Goal: Task Accomplishment & Management: Use online tool/utility

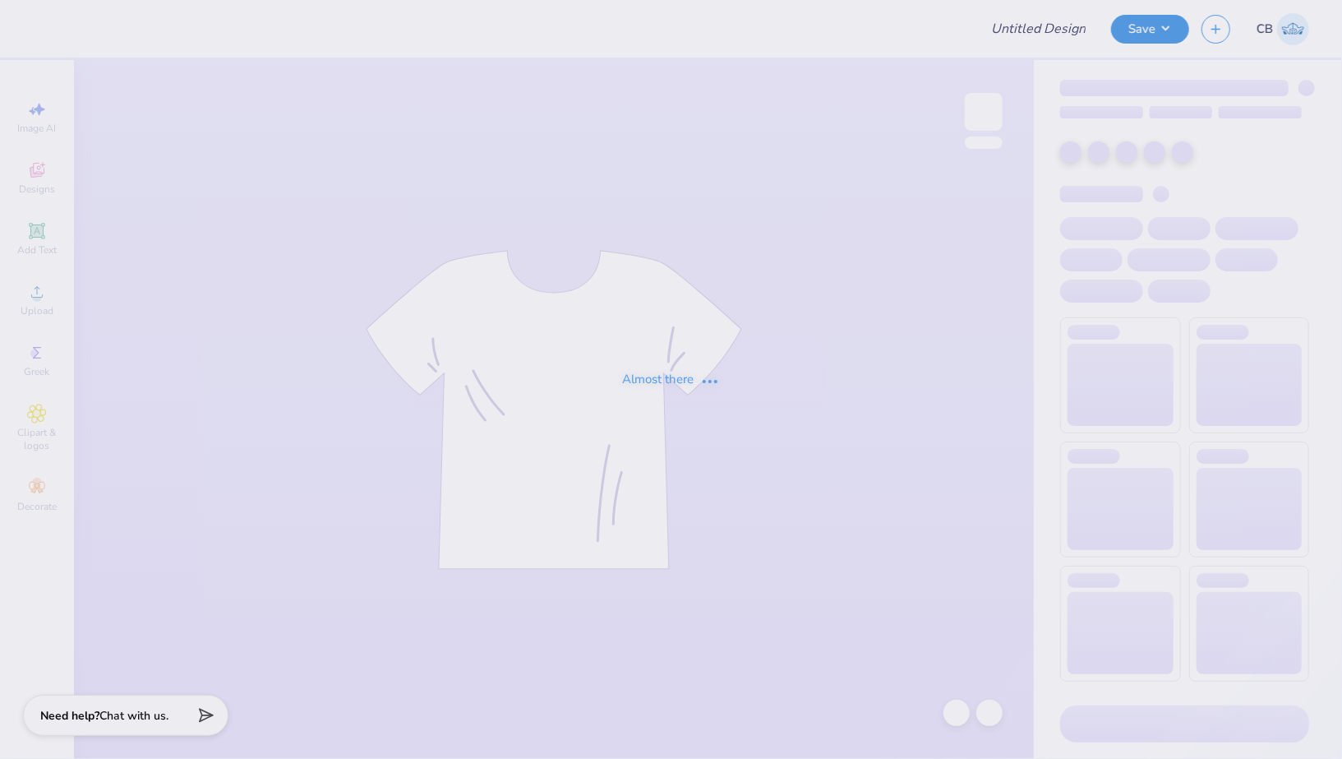
type input "PRSO 2025 Merch mock. 3"
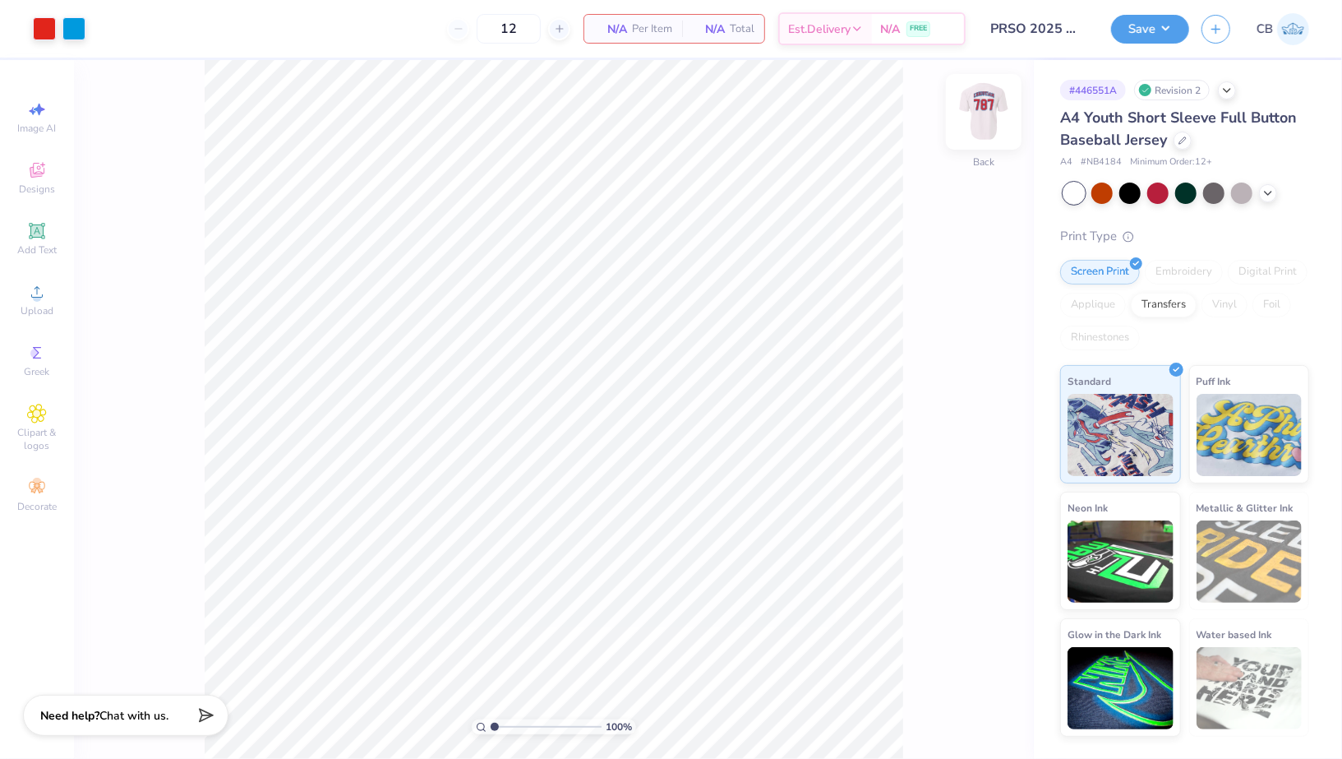
click at [984, 117] on img at bounding box center [984, 112] width 66 height 66
click at [73, 26] on div at bounding box center [73, 27] width 23 height 23
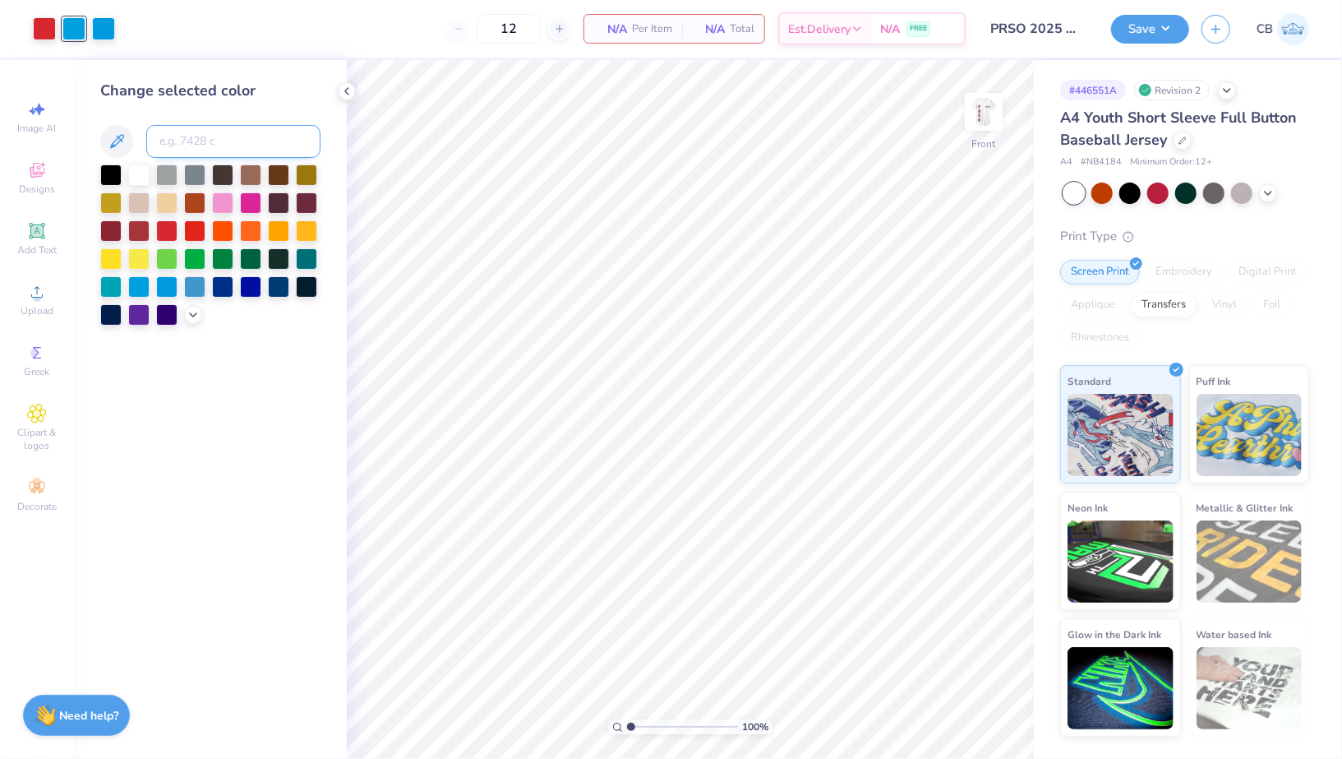
click at [196, 136] on input at bounding box center [233, 141] width 174 height 33
type input "2925"
click at [979, 128] on img at bounding box center [984, 112] width 66 height 66
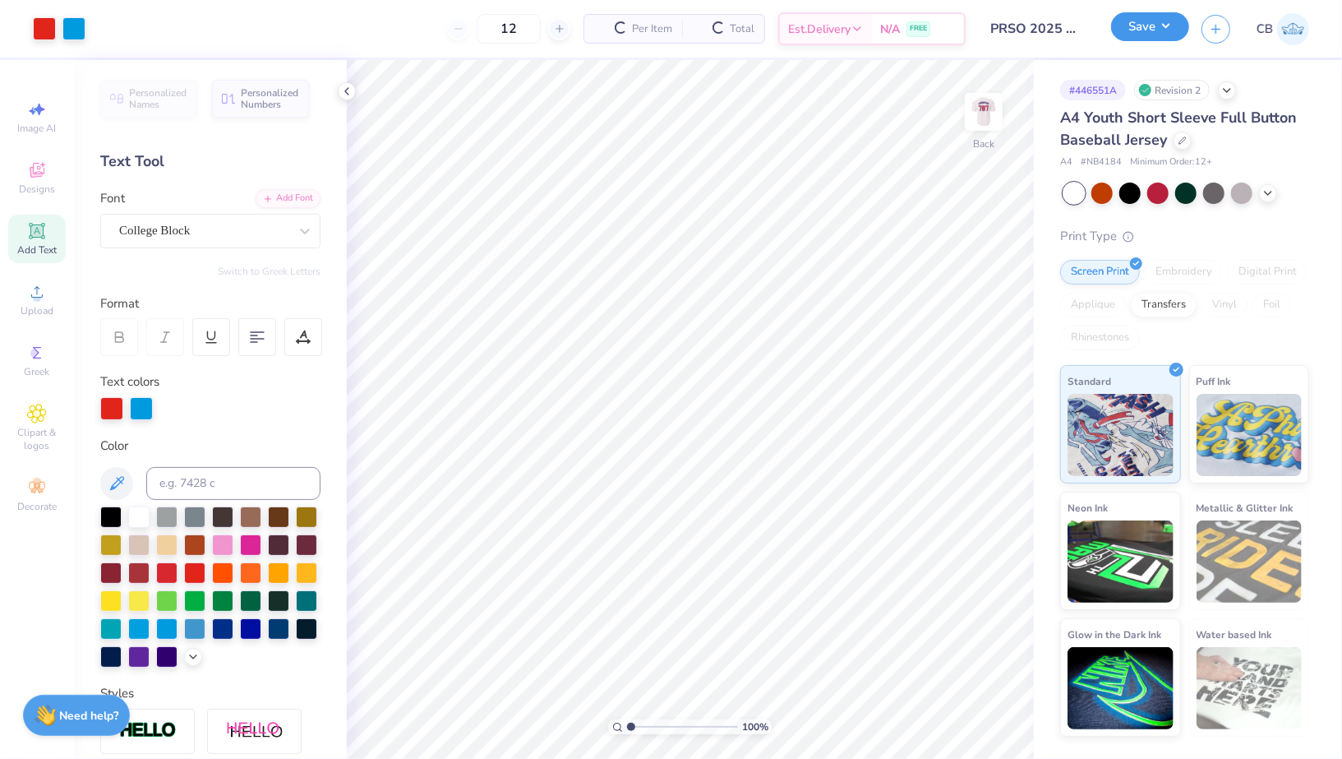
click at [1141, 32] on button "Save" at bounding box center [1150, 26] width 78 height 29
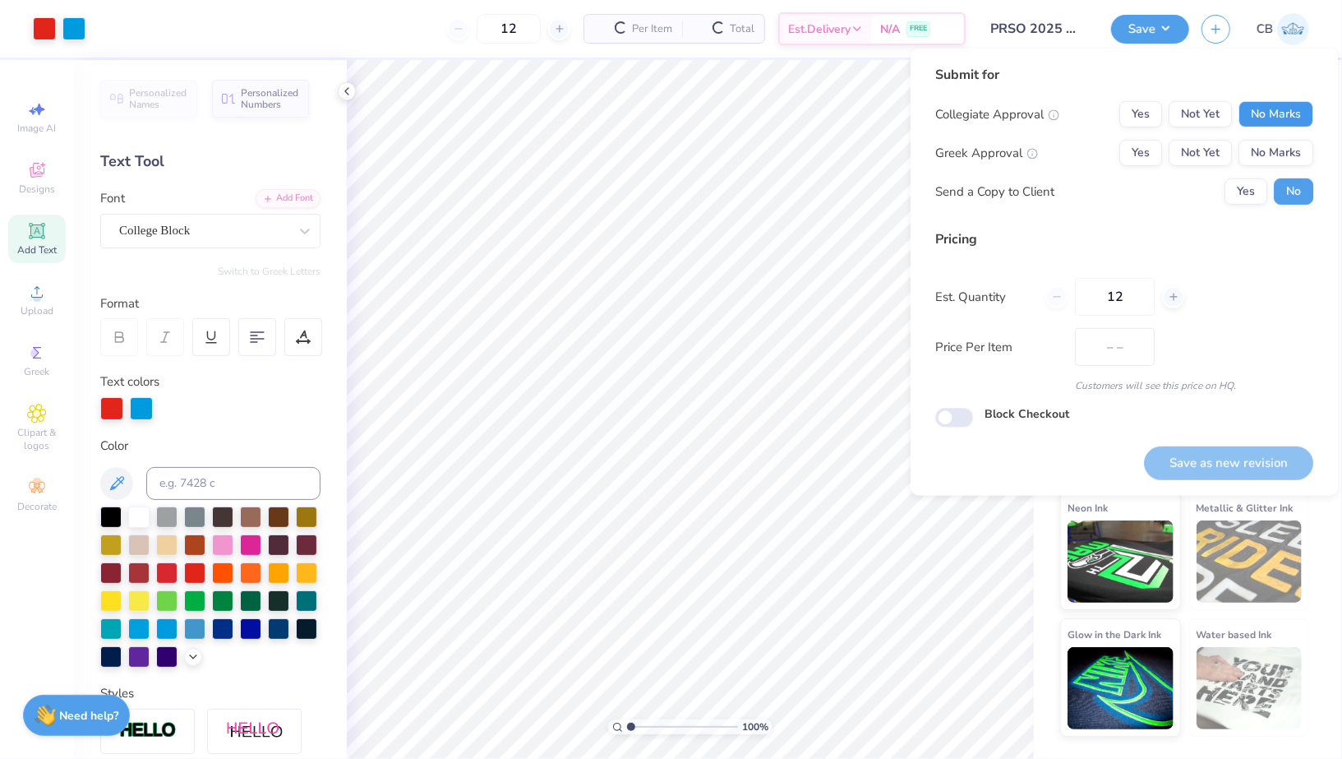
click at [1306, 107] on button "No Marks" at bounding box center [1275, 114] width 75 height 26
click at [1295, 144] on button "No Marks" at bounding box center [1275, 153] width 75 height 26
click at [1209, 463] on button "Save as new revision" at bounding box center [1228, 463] width 169 height 34
type input "$NaN"
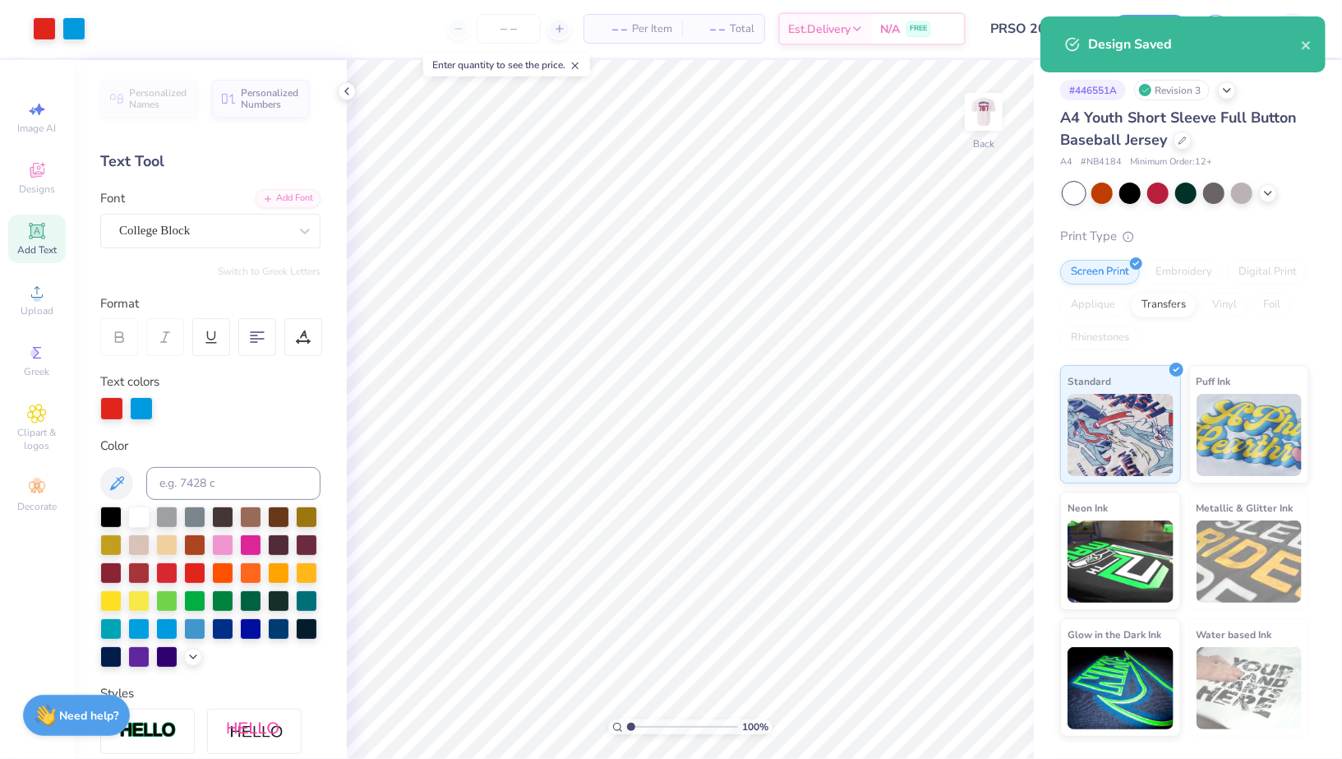
type input "0"
